Goal: Submit feedback/report problem

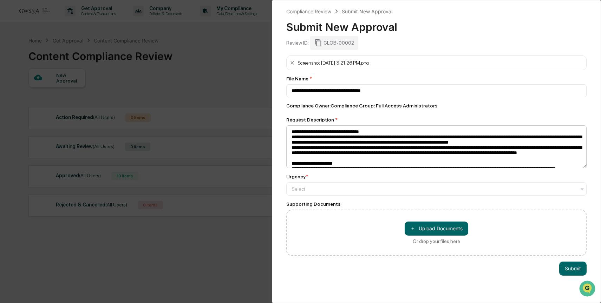
click at [398, 132] on textarea at bounding box center [436, 146] width 301 height 43
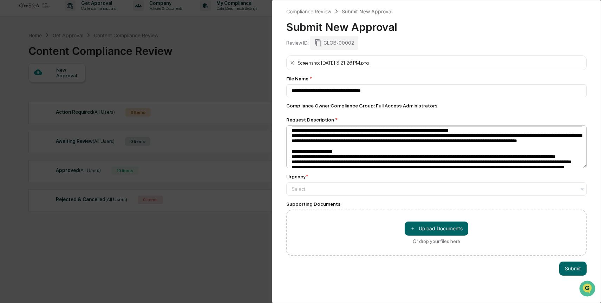
scroll to position [11, 0]
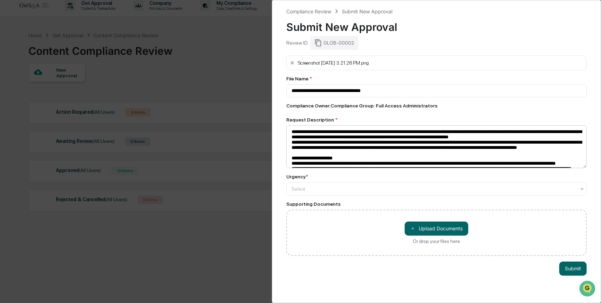
click at [575, 142] on textarea at bounding box center [436, 146] width 301 height 43
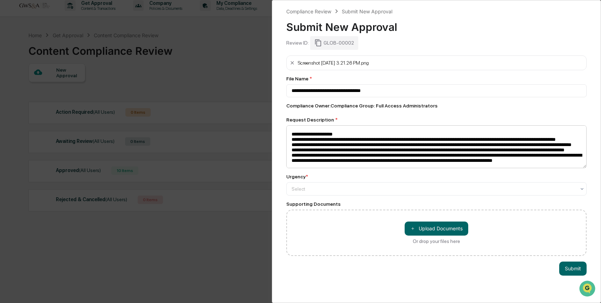
scroll to position [50, 0]
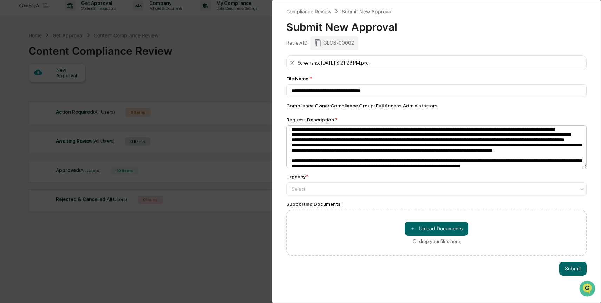
click at [368, 148] on textarea at bounding box center [436, 146] width 301 height 43
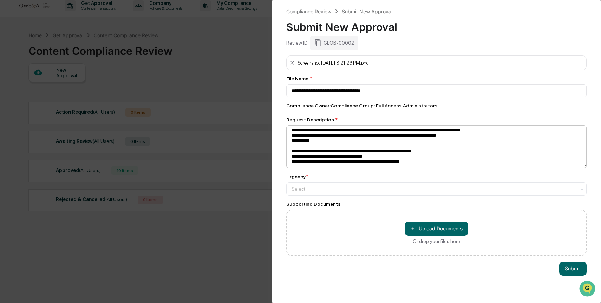
scroll to position [117, 0]
click at [580, 145] on textarea at bounding box center [436, 146] width 301 height 43
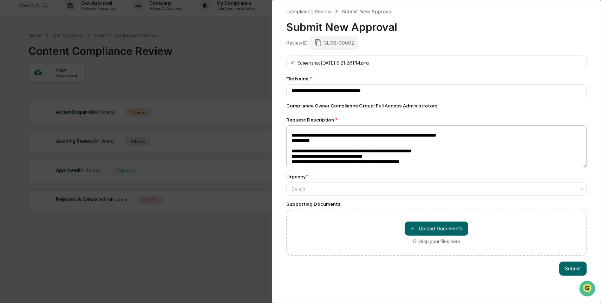
scroll to position [9, 0]
type textarea "**********"
click at [569, 271] on button "Submit" at bounding box center [572, 269] width 27 height 14
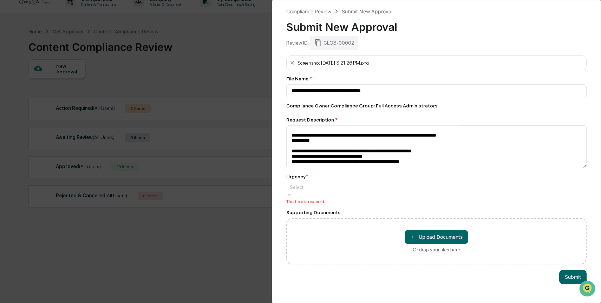
click at [345, 191] on div at bounding box center [437, 187] width 294 height 7
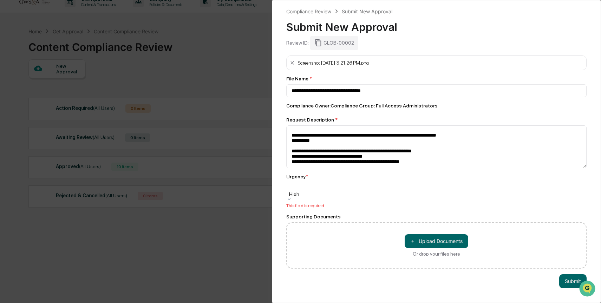
click at [472, 186] on div "High" at bounding box center [436, 189] width 301 height 14
click at [569, 277] on button "Submit" at bounding box center [572, 281] width 27 height 14
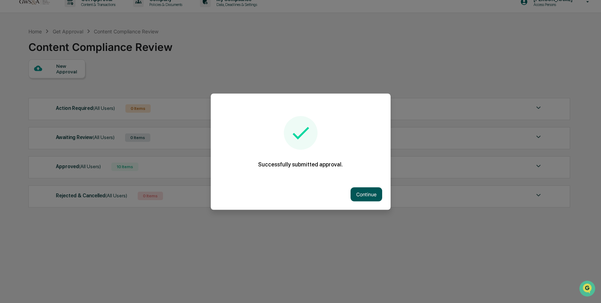
click at [363, 199] on button "Continue" at bounding box center [367, 194] width 32 height 14
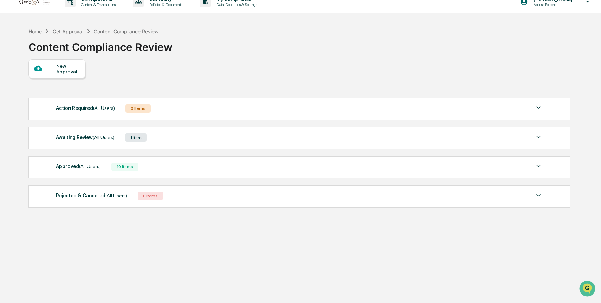
scroll to position [0, 0]
